Goal: Information Seeking & Learning: Learn about a topic

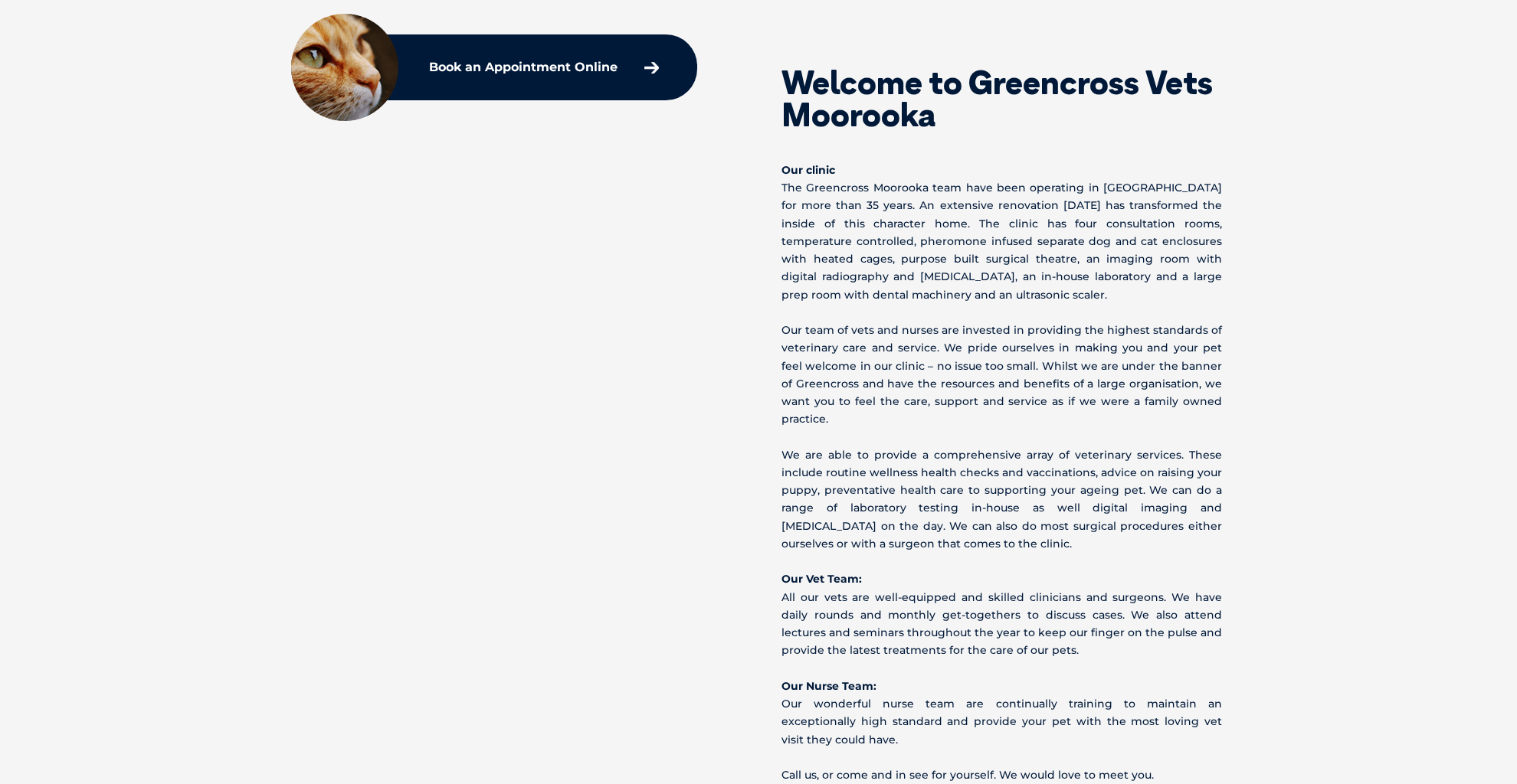
click at [1062, 376] on p "Our team of vets and nurses are invested in providing the highest standards of …" at bounding box center [1001, 375] width 440 height 107
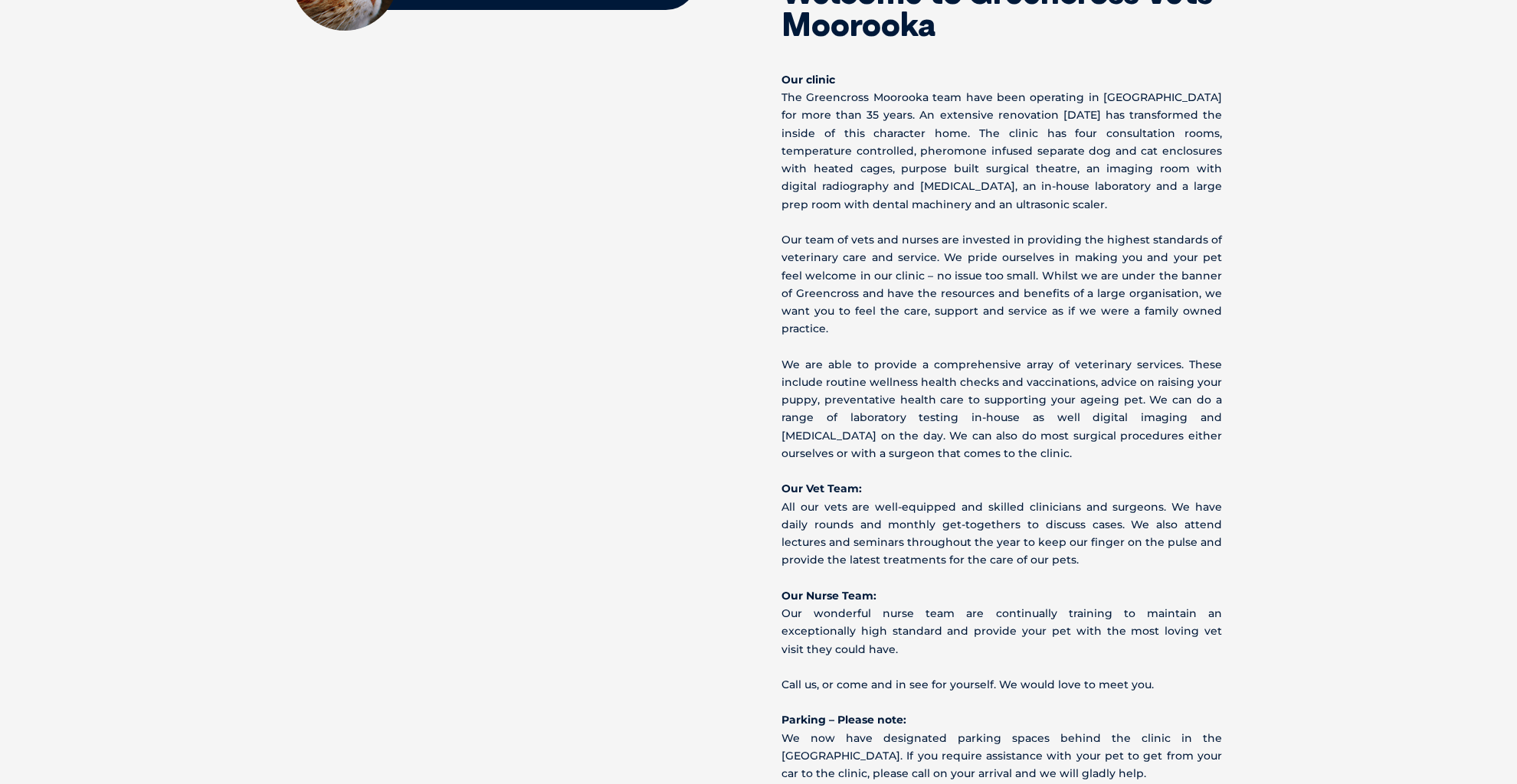
scroll to position [805, 1]
click at [877, 480] on p "Our Vet Team: All our vets are well-equipped and skilled clinicians and surgeon…" at bounding box center [1001, 524] width 440 height 89
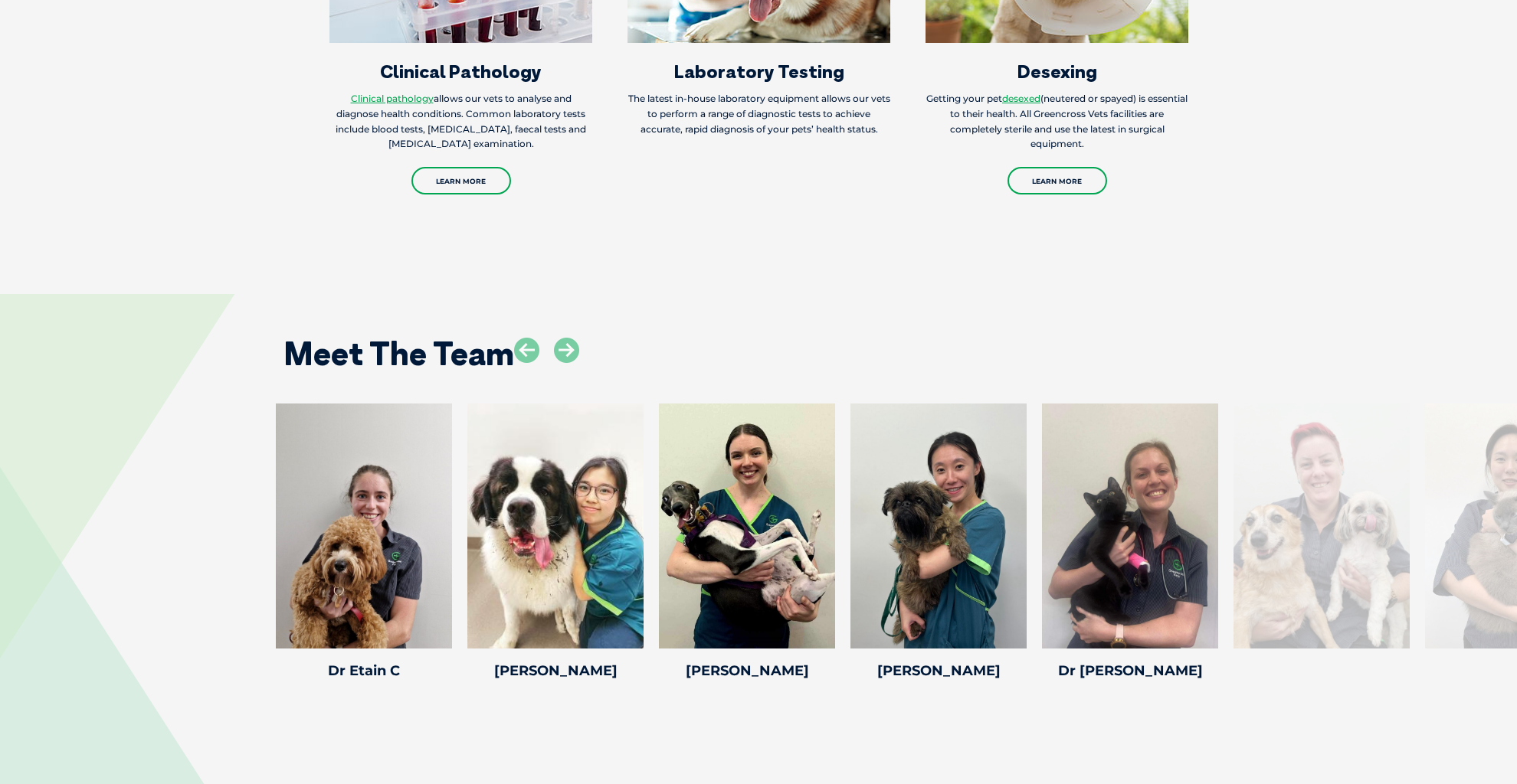
scroll to position [2403, 0]
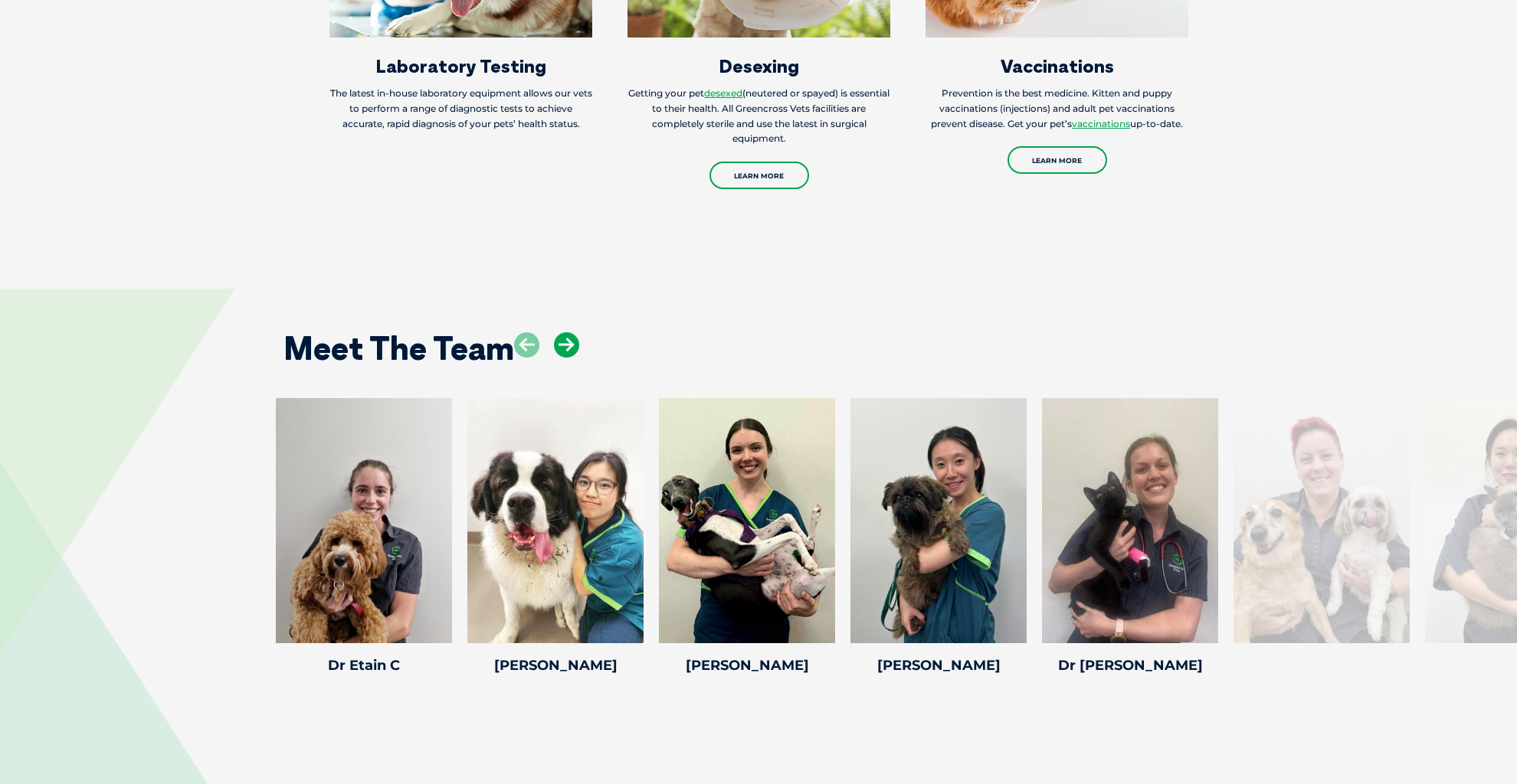
click at [556, 333] on icon at bounding box center [566, 345] width 25 height 25
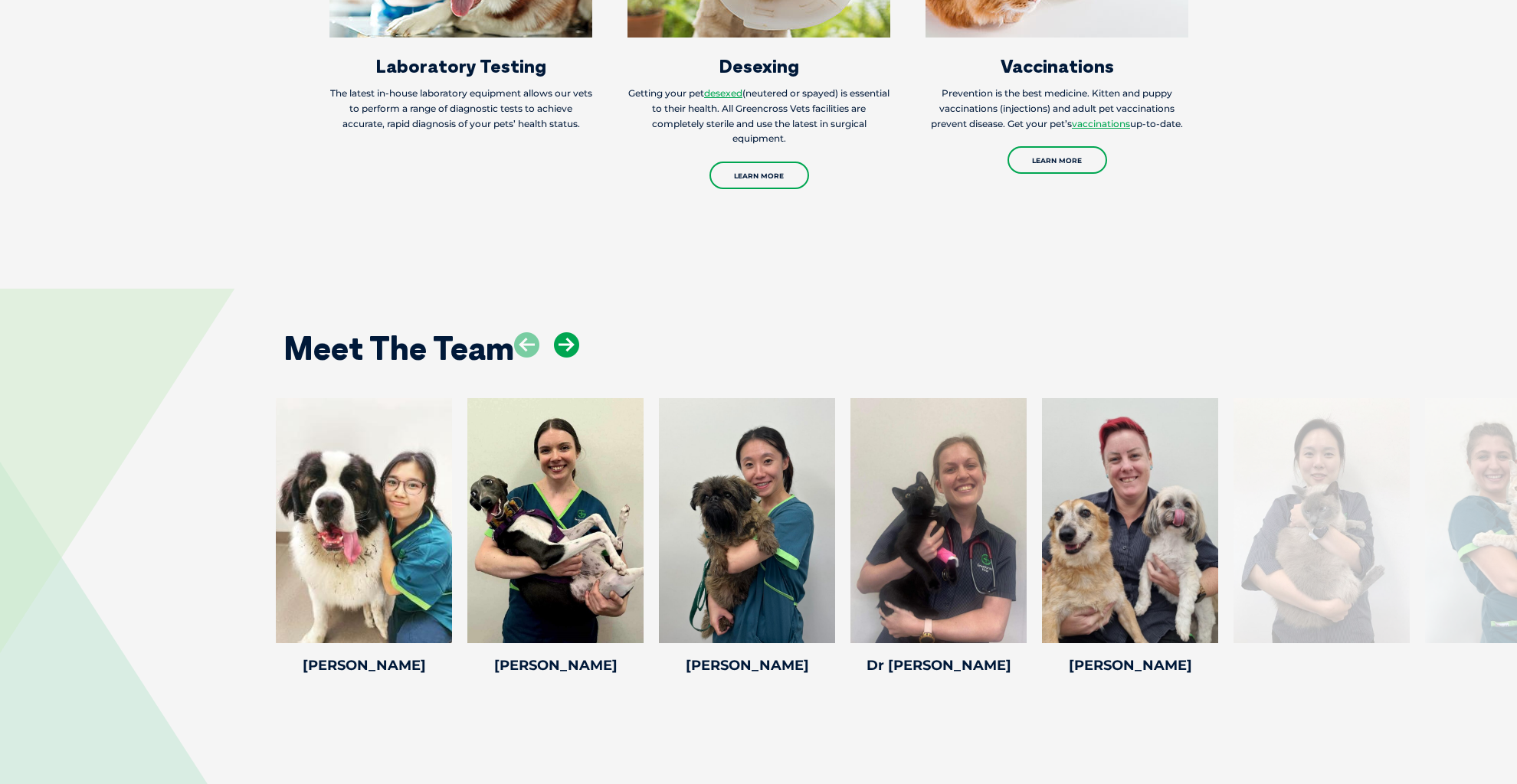
click at [565, 333] on icon at bounding box center [566, 345] width 25 height 25
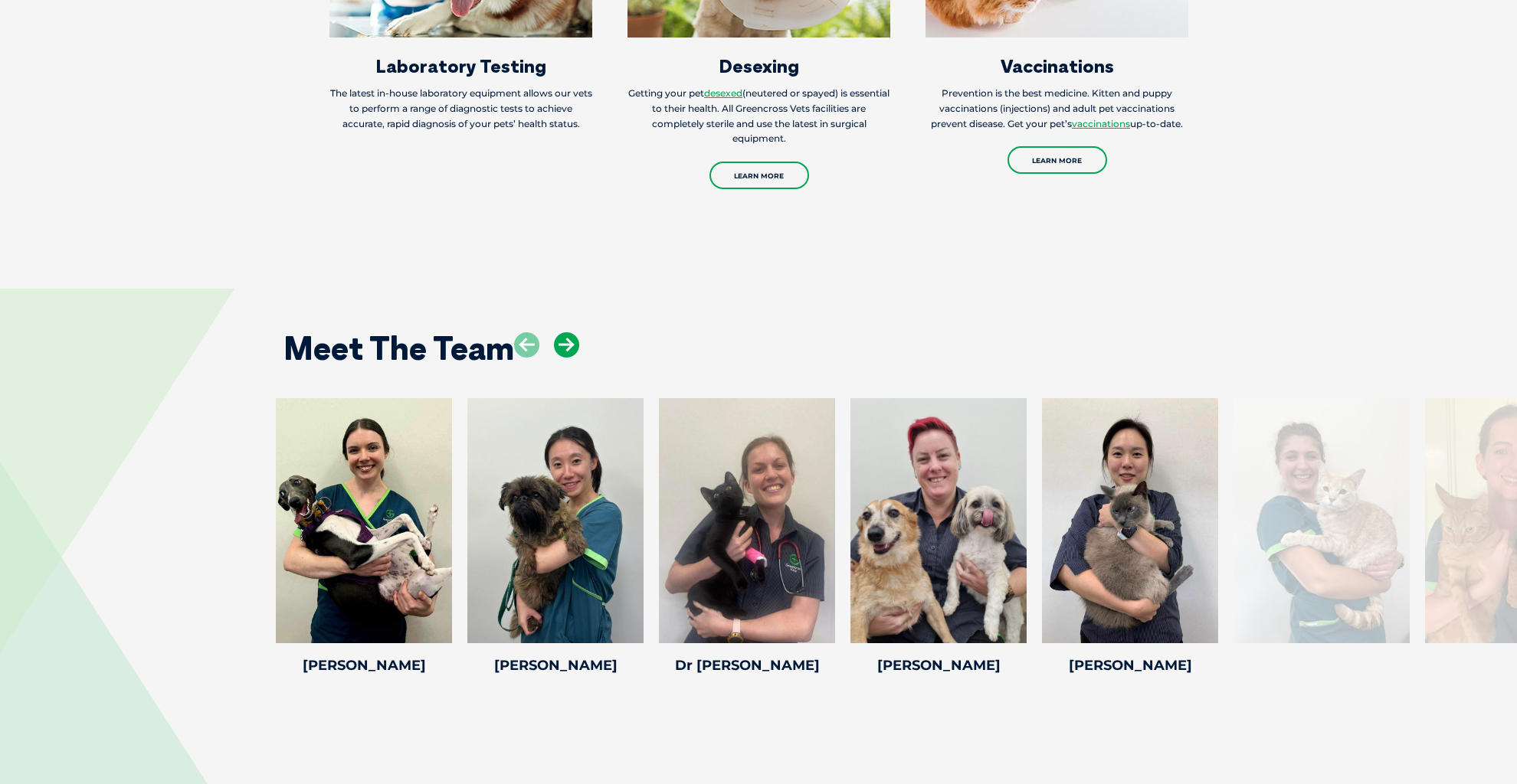
click at [565, 333] on icon at bounding box center [566, 345] width 25 height 25
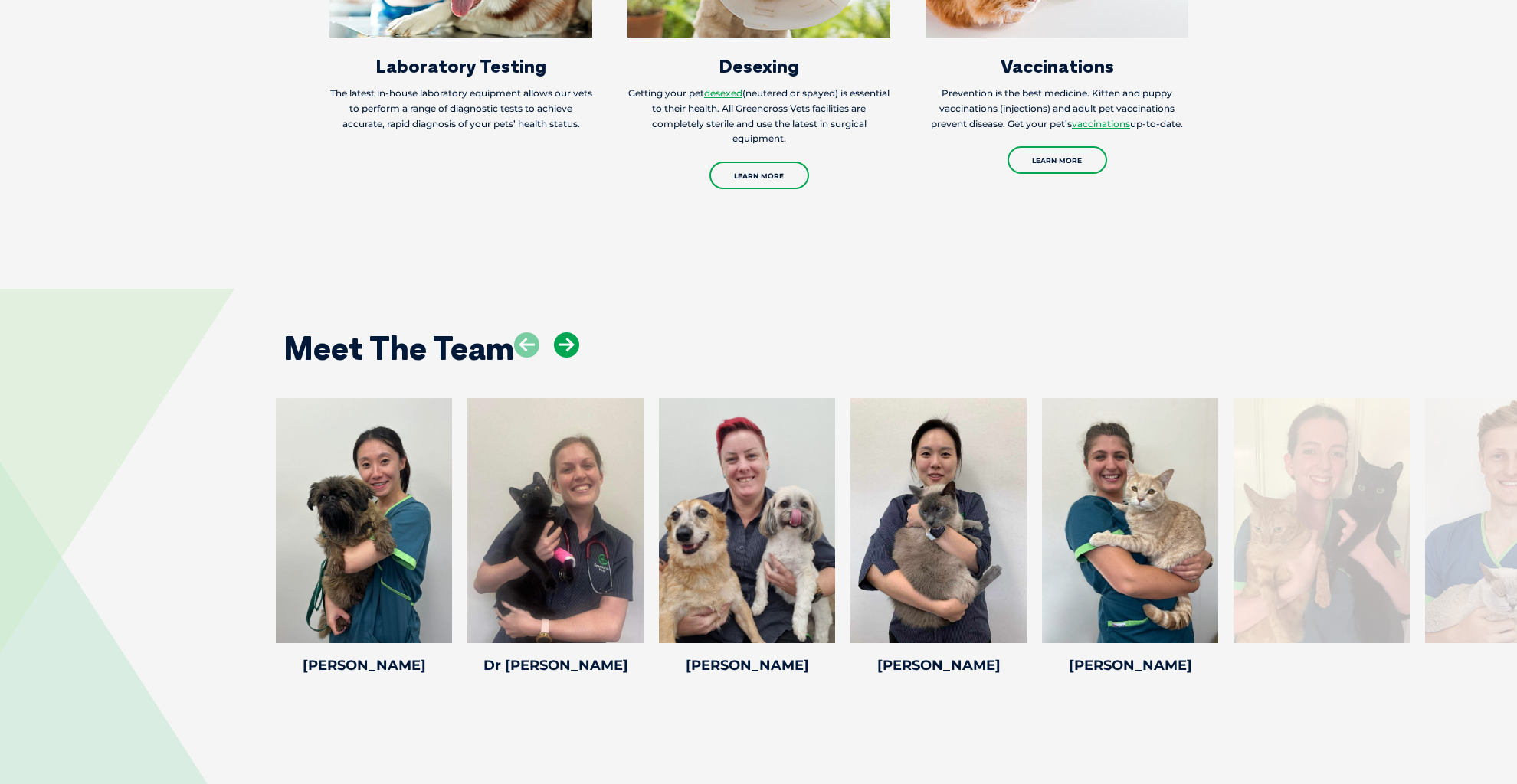
click at [565, 333] on icon at bounding box center [566, 345] width 25 height 25
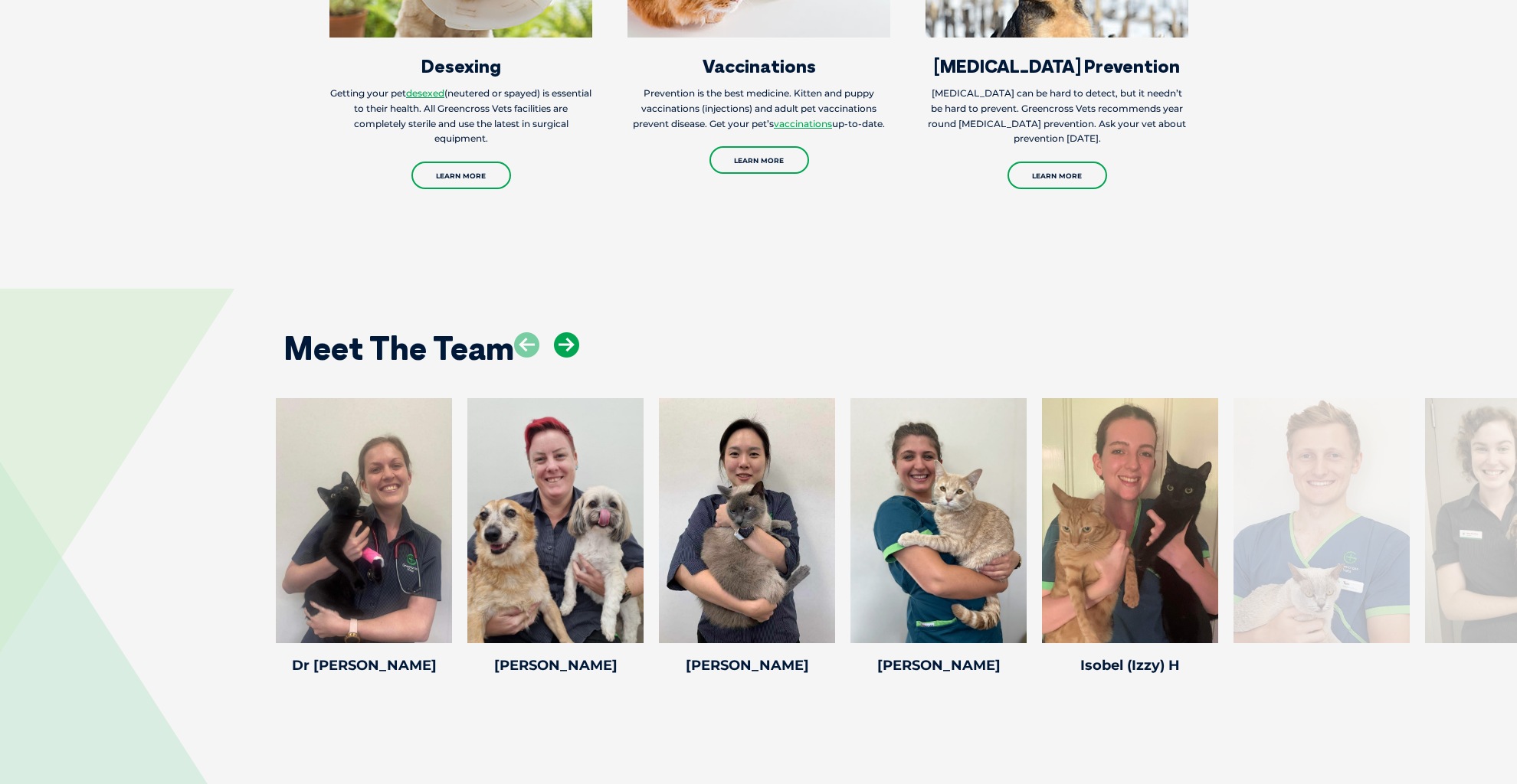
click at [567, 333] on icon at bounding box center [566, 345] width 25 height 25
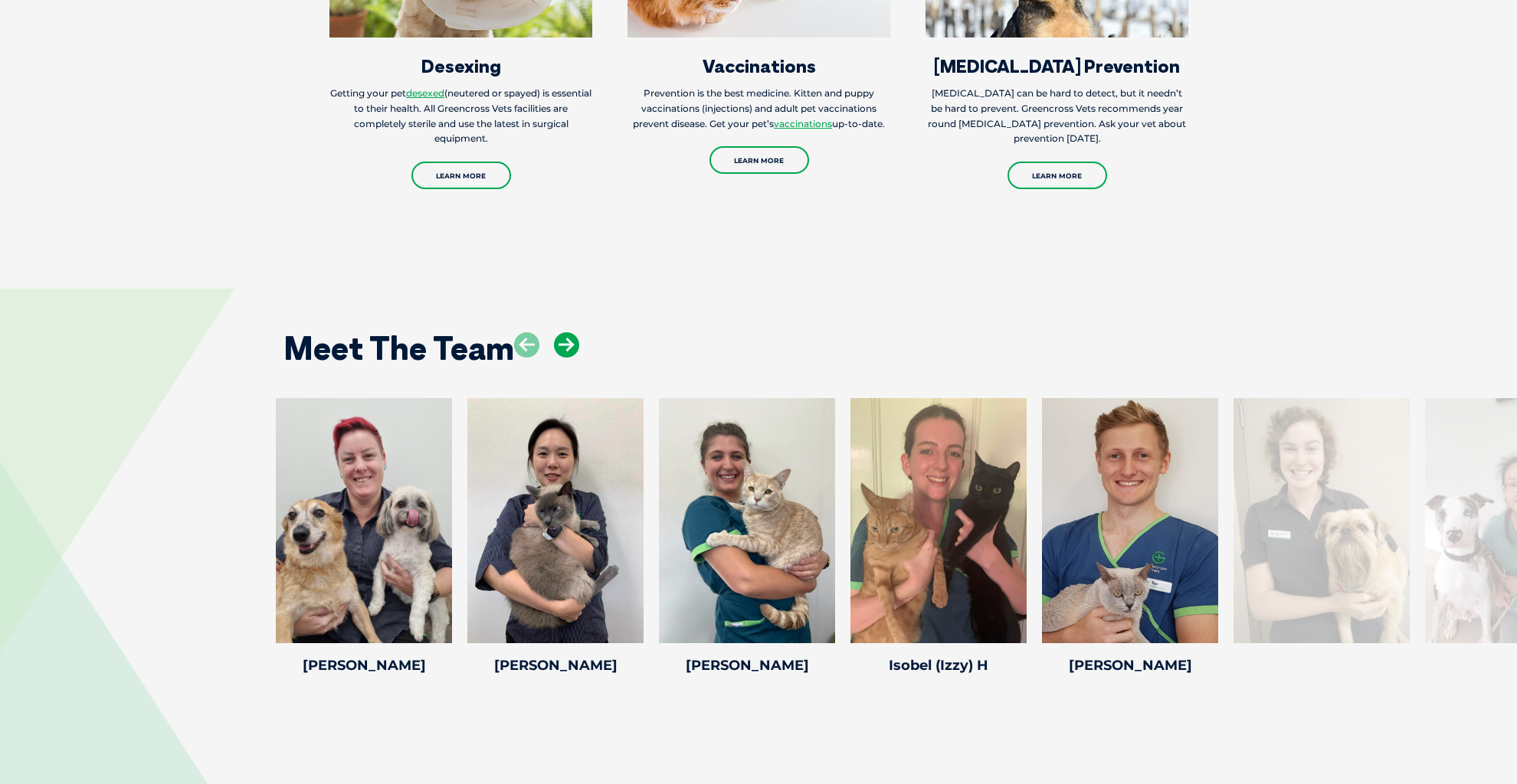
click at [567, 333] on icon at bounding box center [566, 345] width 25 height 25
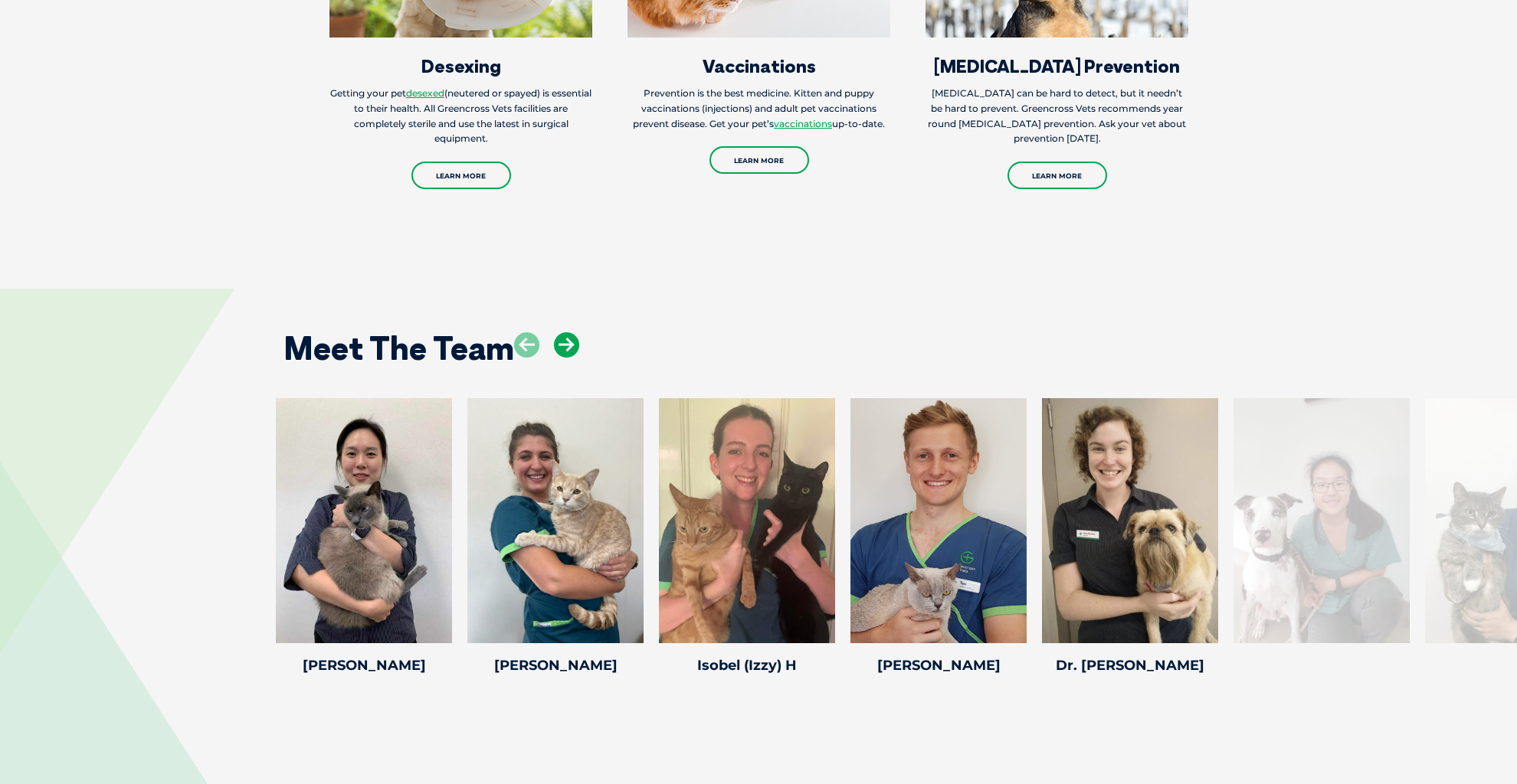
click at [567, 333] on icon at bounding box center [566, 345] width 25 height 25
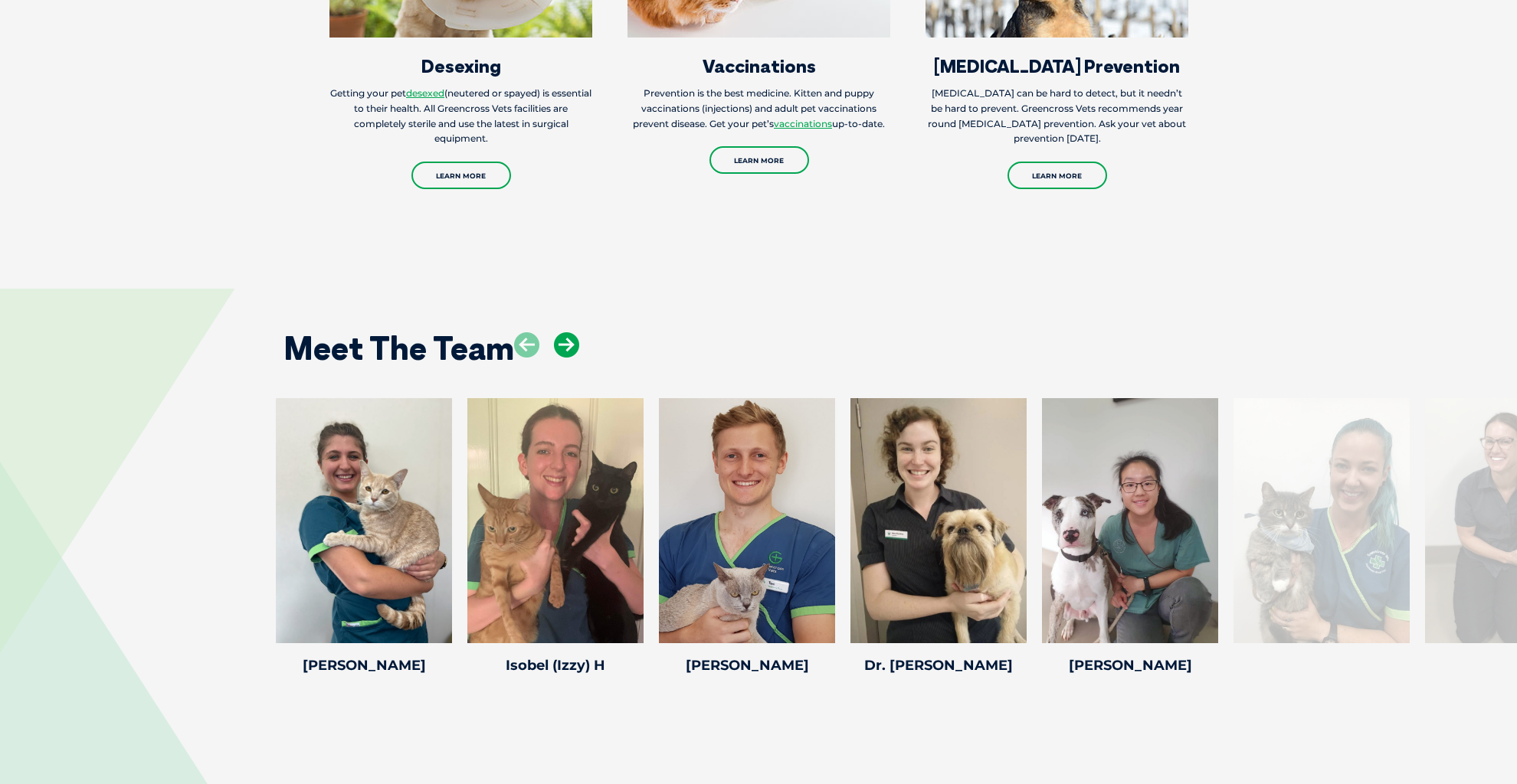
click at [567, 333] on icon at bounding box center [566, 345] width 25 height 25
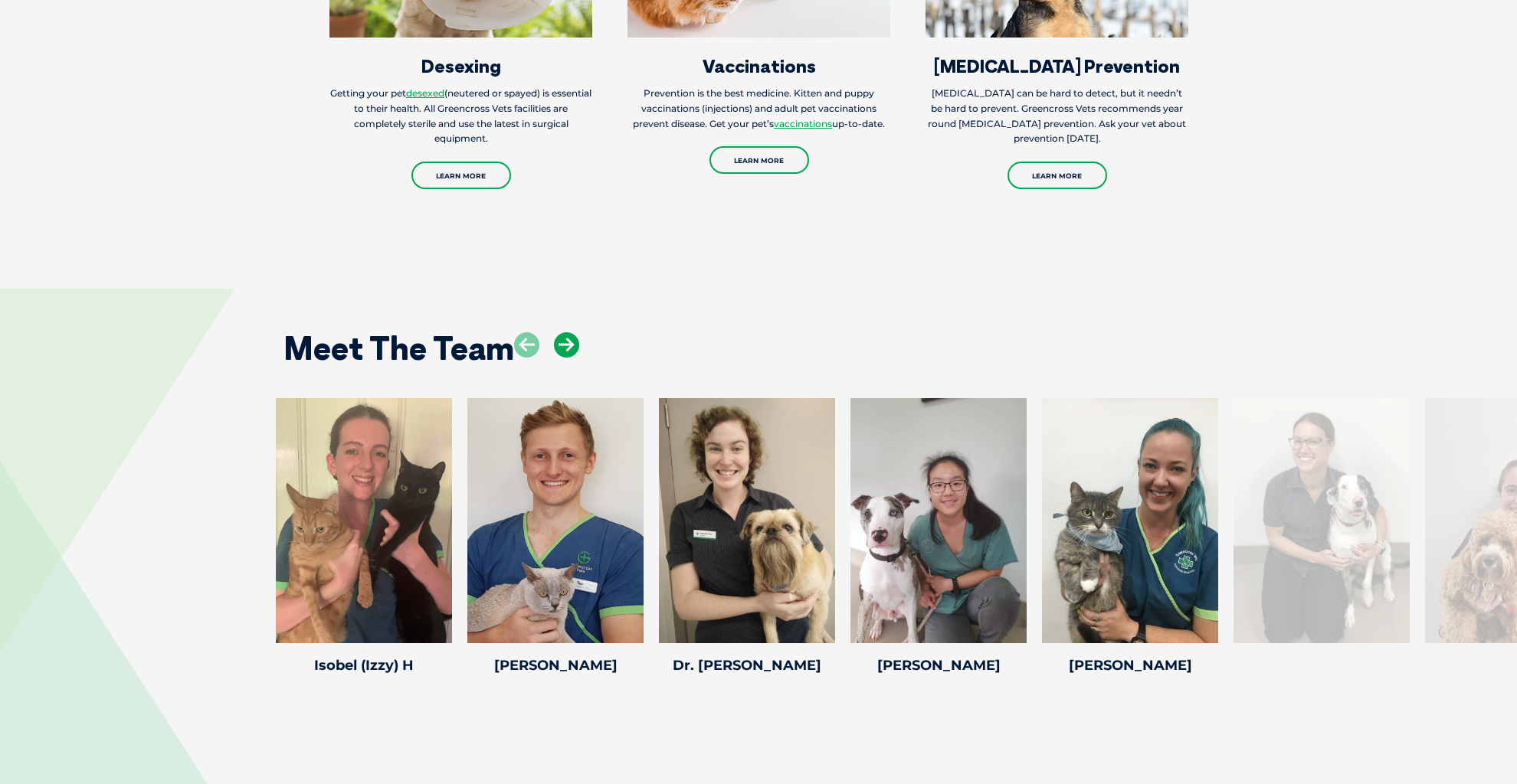
click at [567, 333] on icon at bounding box center [566, 345] width 25 height 25
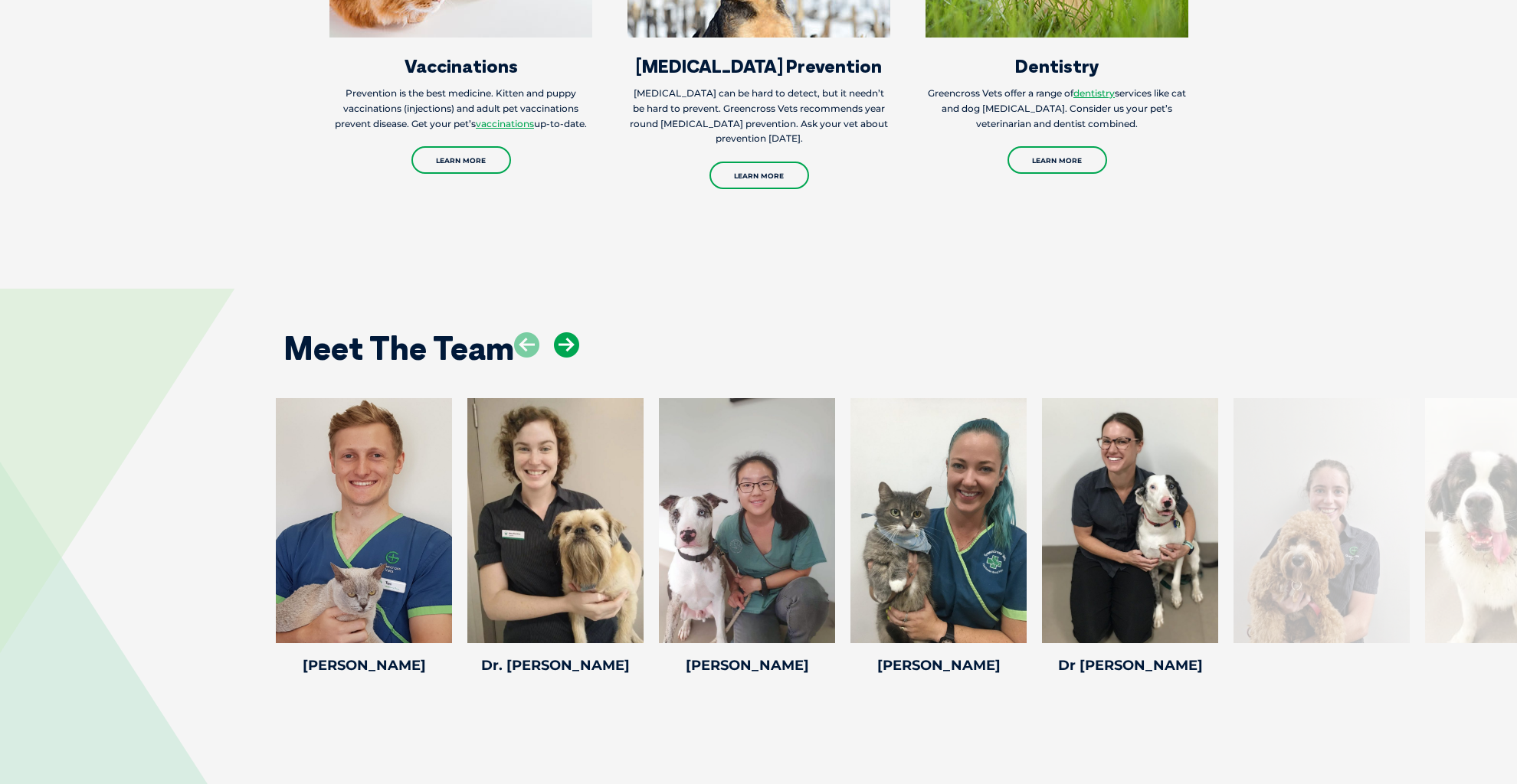
click at [567, 333] on icon at bounding box center [566, 345] width 25 height 25
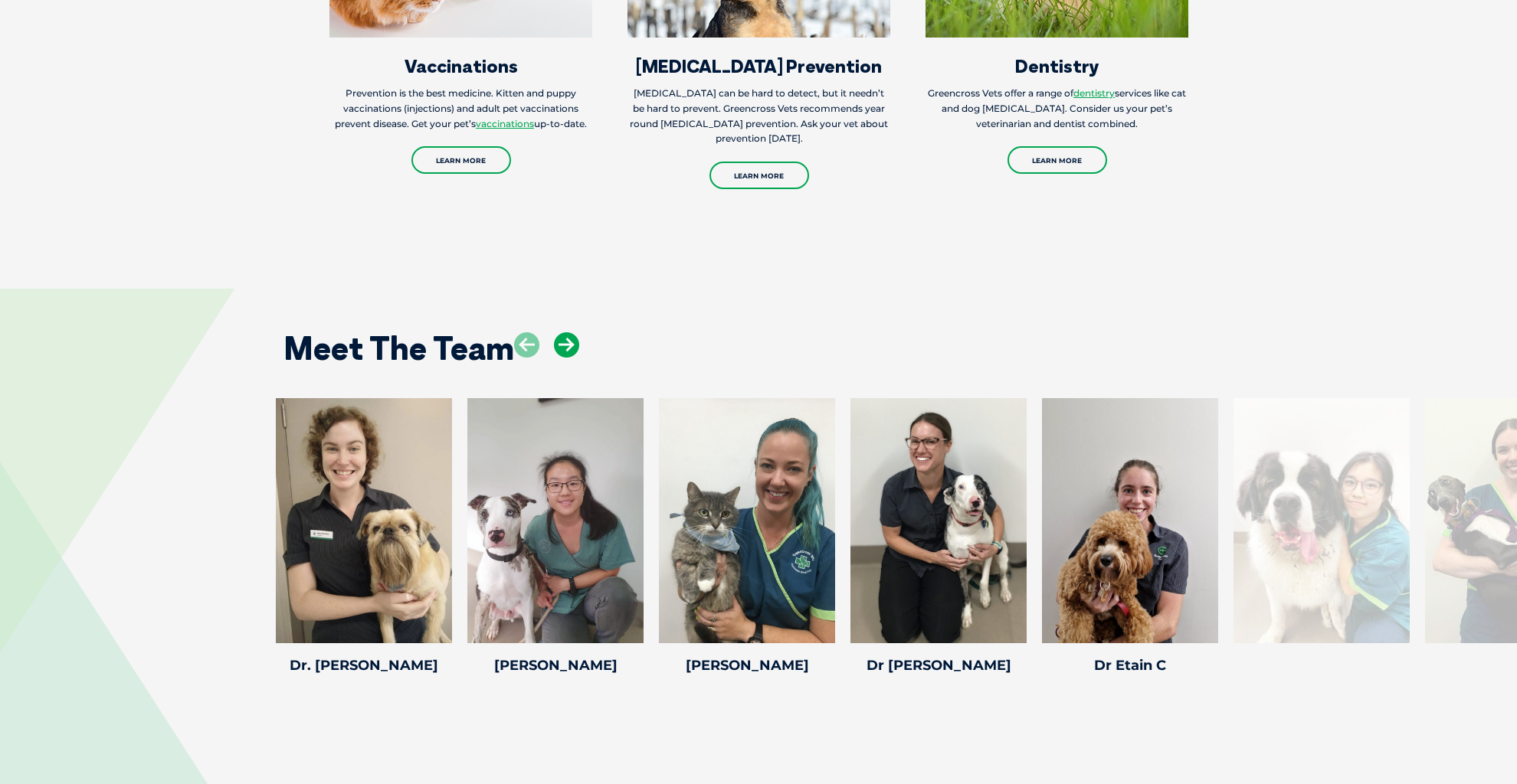
click at [567, 333] on icon at bounding box center [566, 345] width 25 height 25
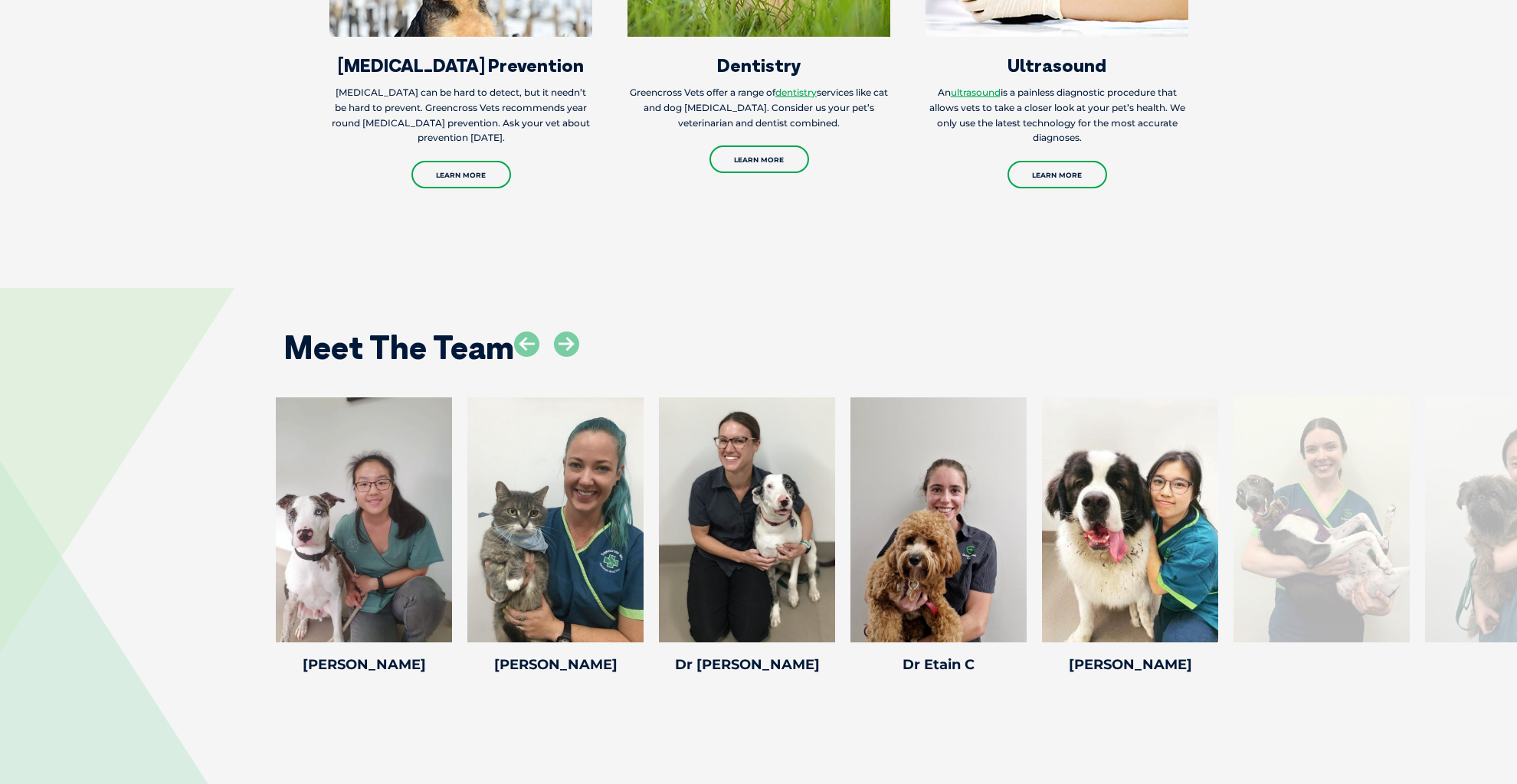
scroll to position [2405, 0]
